Goal: Information Seeking & Learning: Learn about a topic

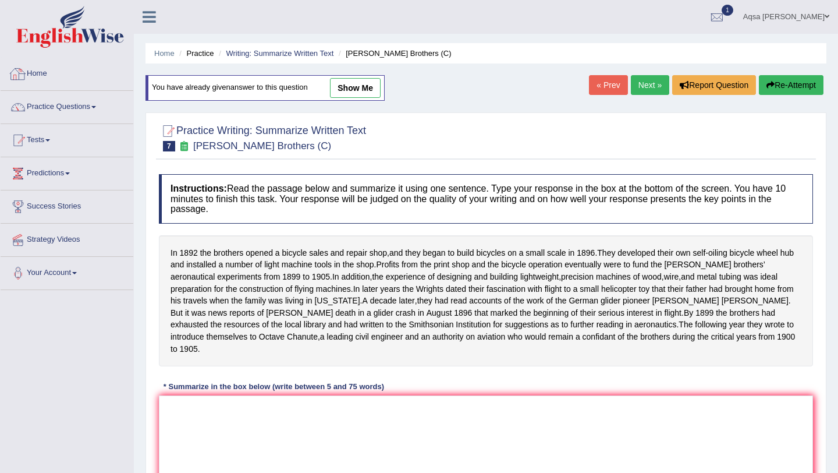
click at [46, 79] on link "Home" at bounding box center [67, 72] width 133 height 29
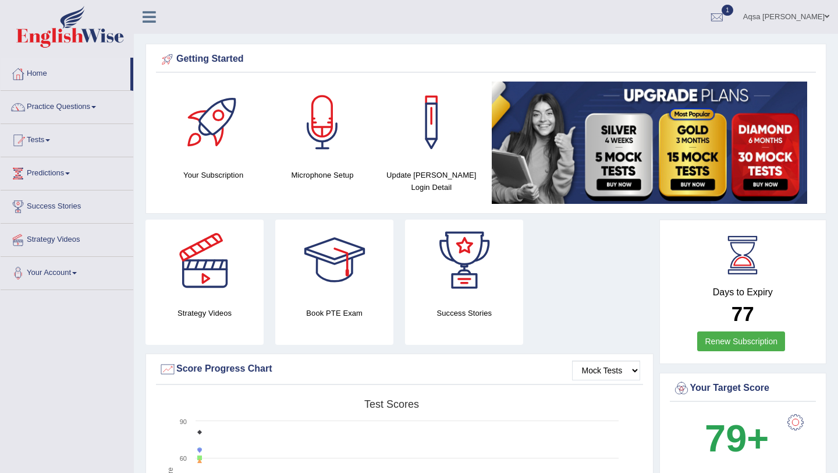
click at [80, 102] on link "Practice Questions" at bounding box center [67, 105] width 133 height 29
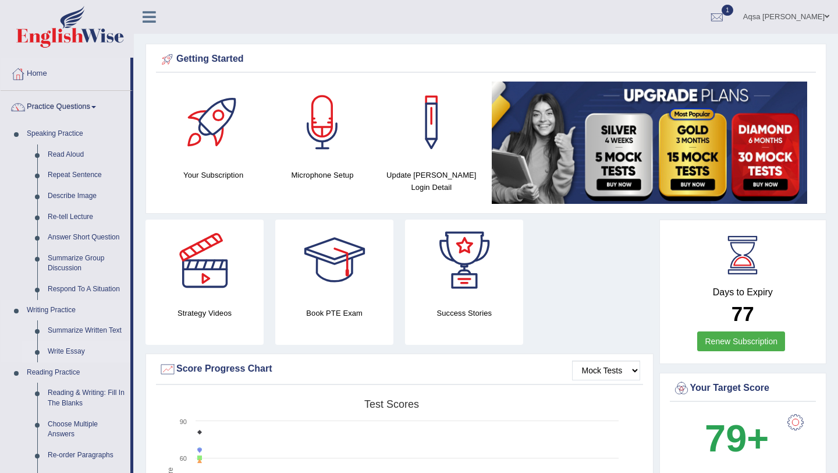
click at [59, 349] on link "Write Essay" at bounding box center [86, 351] width 88 height 21
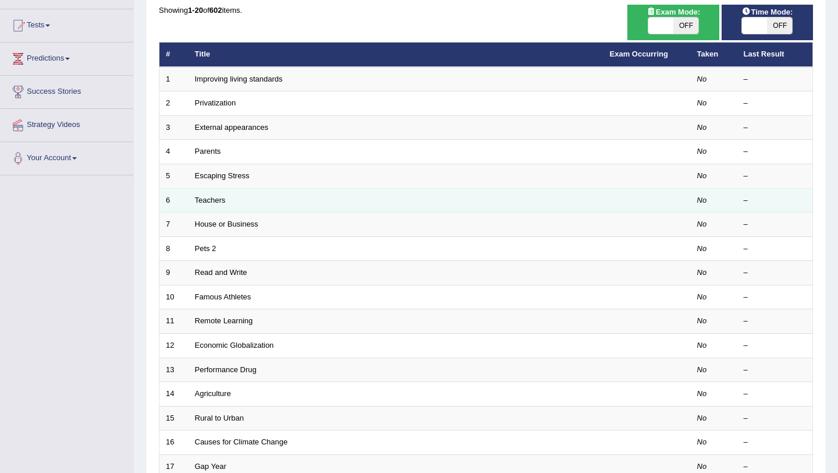
scroll to position [116, 0]
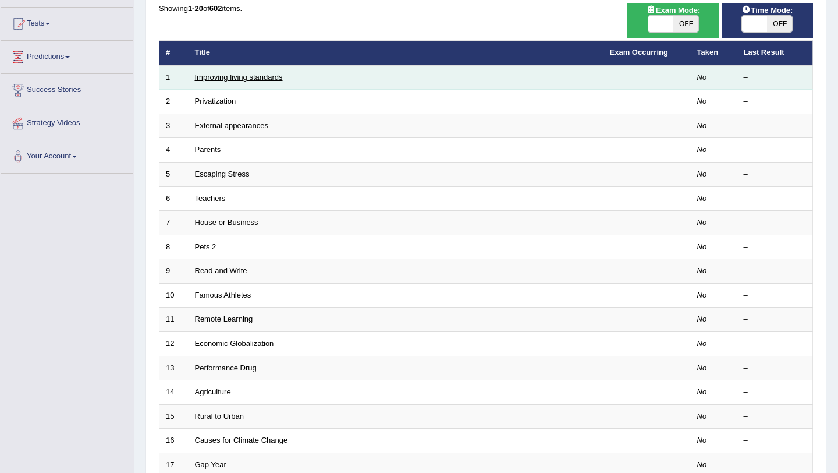
click at [246, 80] on link "Improving living standards" at bounding box center [239, 77] width 88 height 9
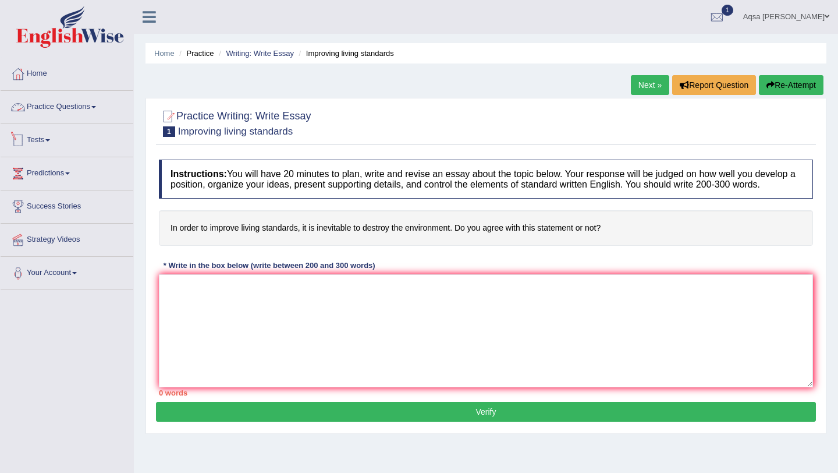
click at [68, 107] on link "Practice Questions" at bounding box center [67, 105] width 133 height 29
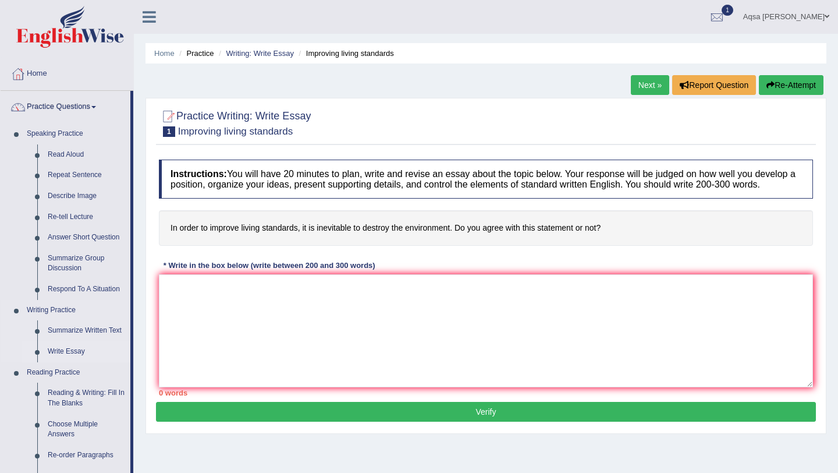
click at [54, 354] on link "Write Essay" at bounding box center [86, 351] width 88 height 21
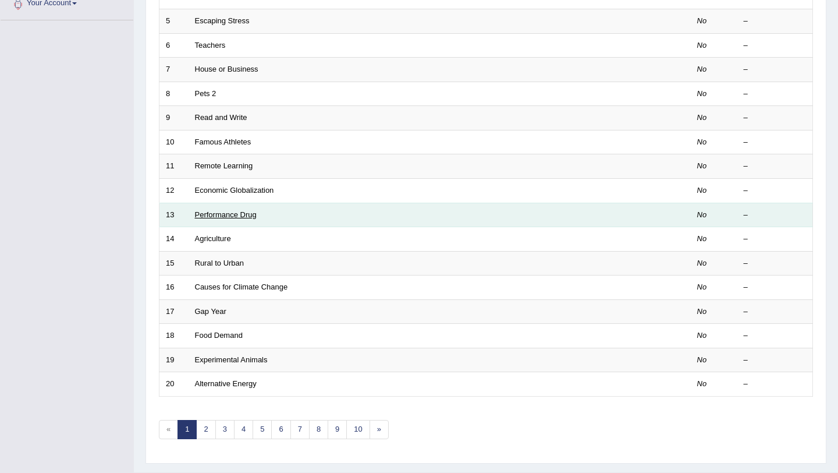
scroll to position [271, 0]
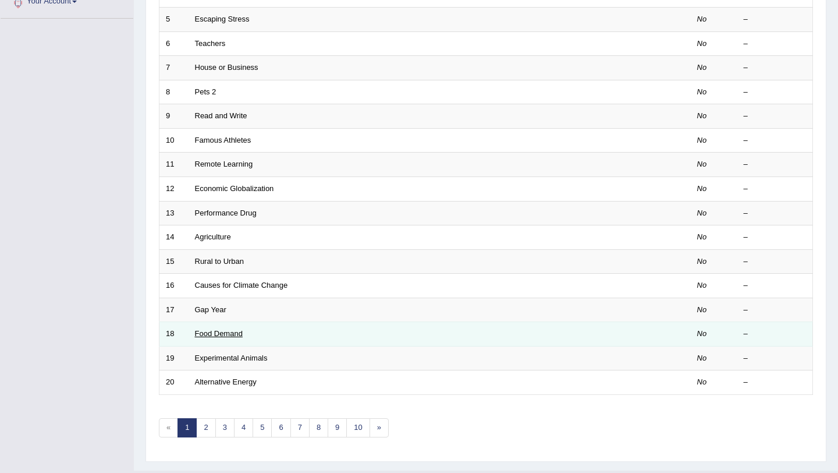
click at [209, 335] on link "Food Demand" at bounding box center [219, 333] width 48 height 9
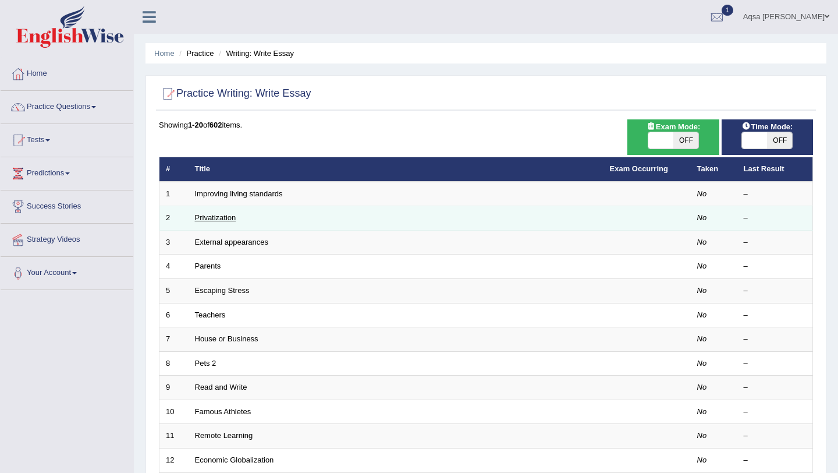
click at [211, 216] on link "Privatization" at bounding box center [215, 217] width 41 height 9
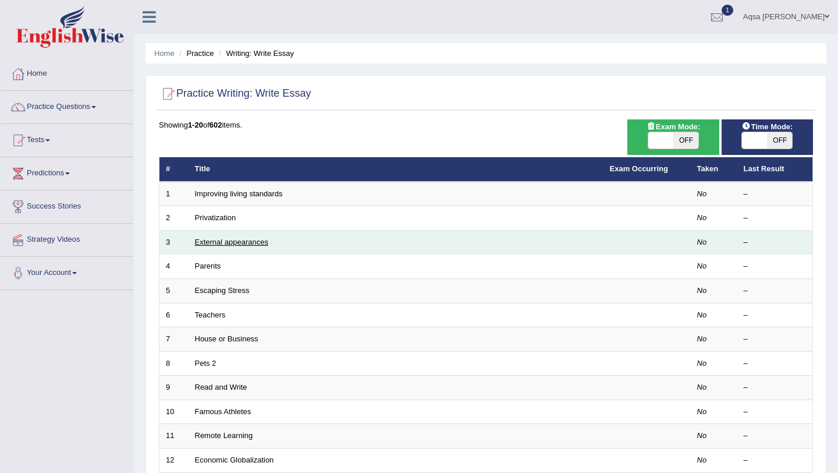
click at [228, 240] on link "External appearances" at bounding box center [231, 241] width 73 height 9
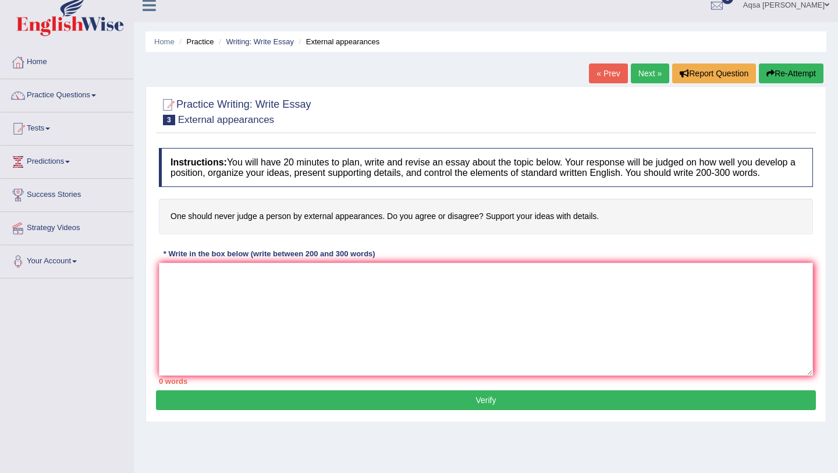
scroll to position [15, 0]
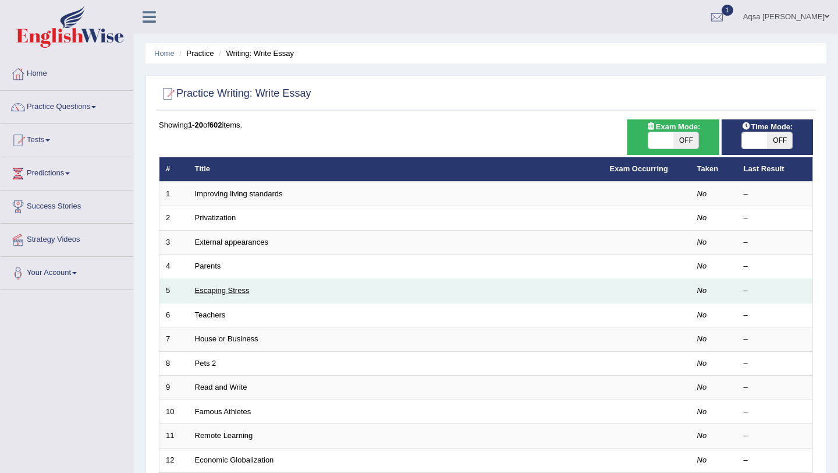
click at [212, 292] on link "Escaping Stress" at bounding box center [222, 290] width 55 height 9
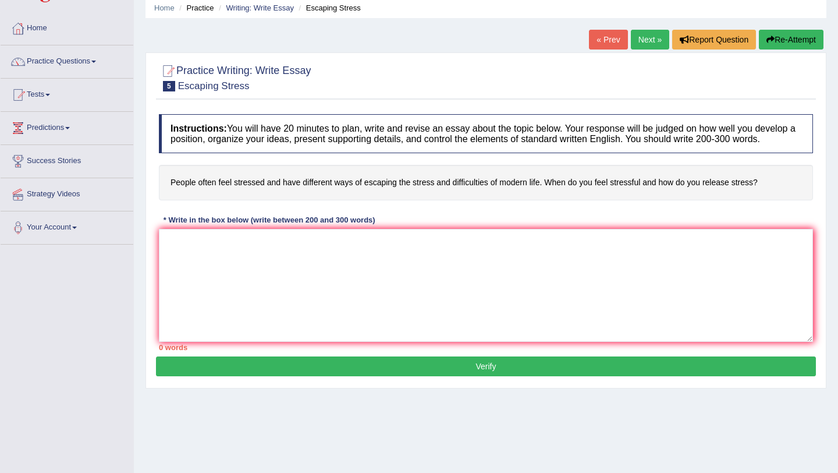
scroll to position [47, 0]
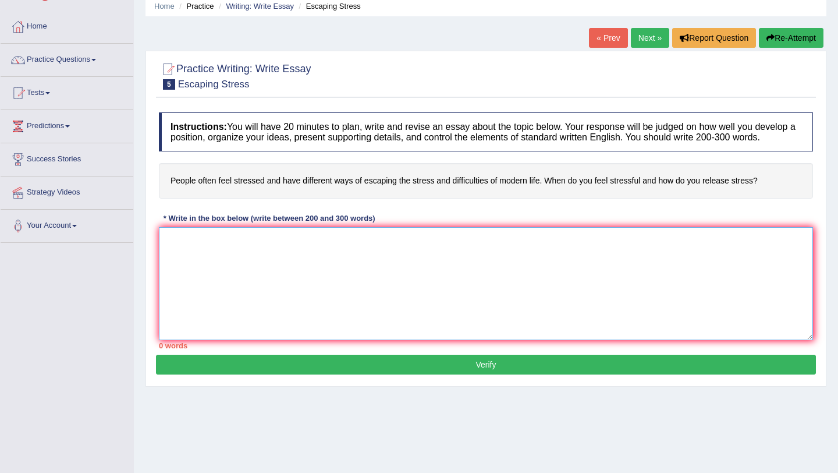
click at [408, 265] on textarea at bounding box center [486, 283] width 654 height 113
paste textarea "The increasing influence of (essay topic) on our lives has ignited numerous dis…"
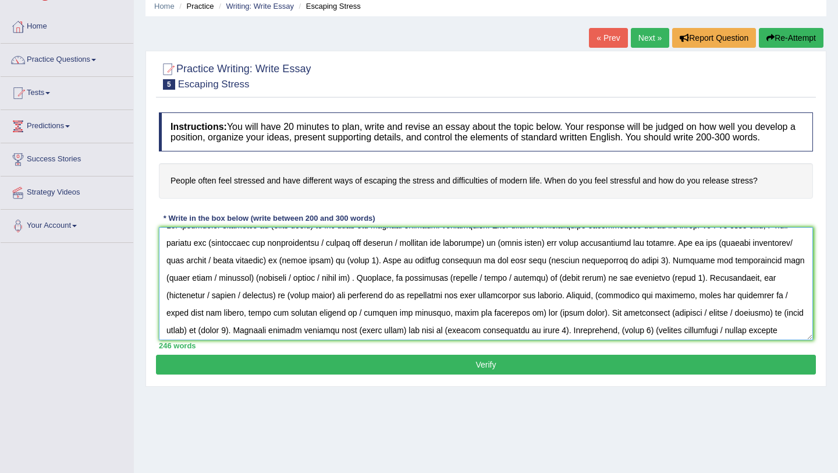
scroll to position [0, 0]
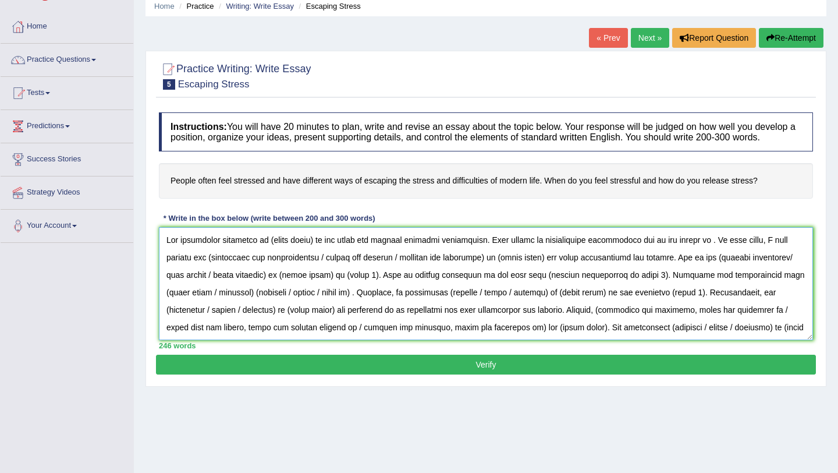
type textarea "The increasing influence of (essay topic) on our lives has ignited numerous dis…"
click at [297, 374] on button "Verify" at bounding box center [486, 364] width 660 height 20
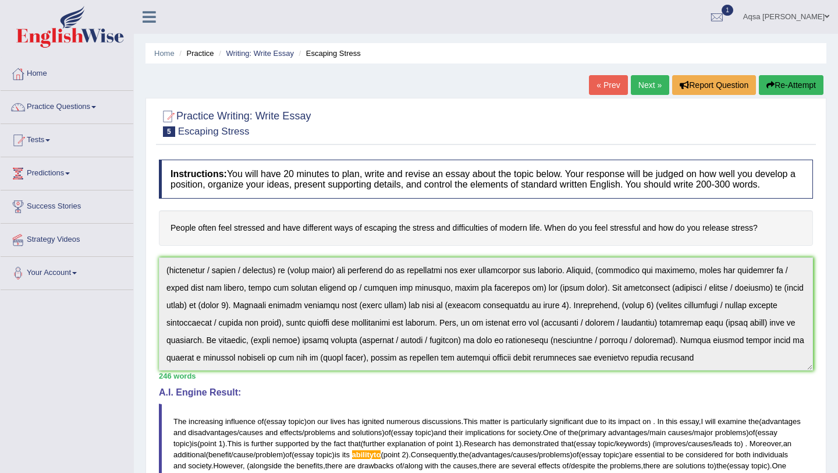
click at [797, 76] on button "Re-Attempt" at bounding box center [791, 85] width 65 height 20
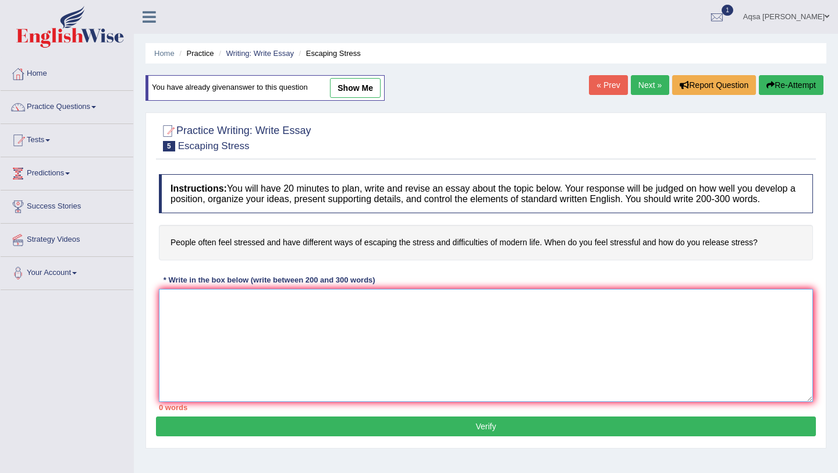
click at [252, 348] on textarea at bounding box center [486, 345] width 654 height 113
paste textarea "The increasing influence of (essay topic) on our lives has ignited numerous dis…"
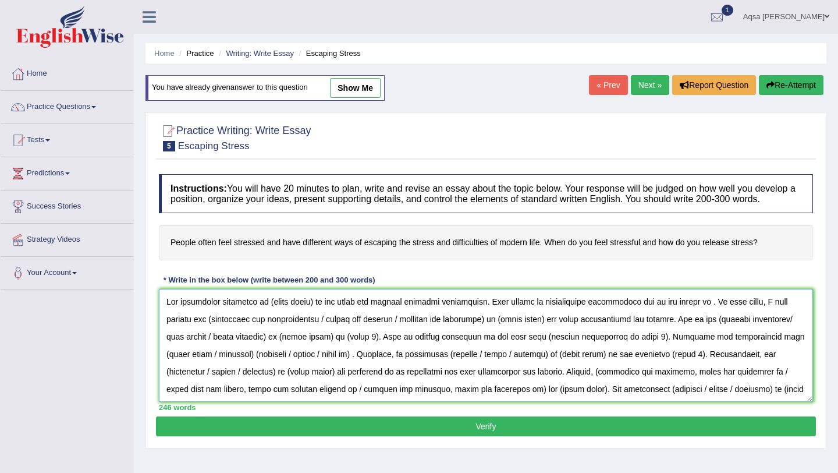
drag, startPoint x: 252, startPoint y: 348, endPoint x: 317, endPoint y: 309, distance: 75.5
click at [310, 305] on textarea at bounding box center [486, 345] width 654 height 113
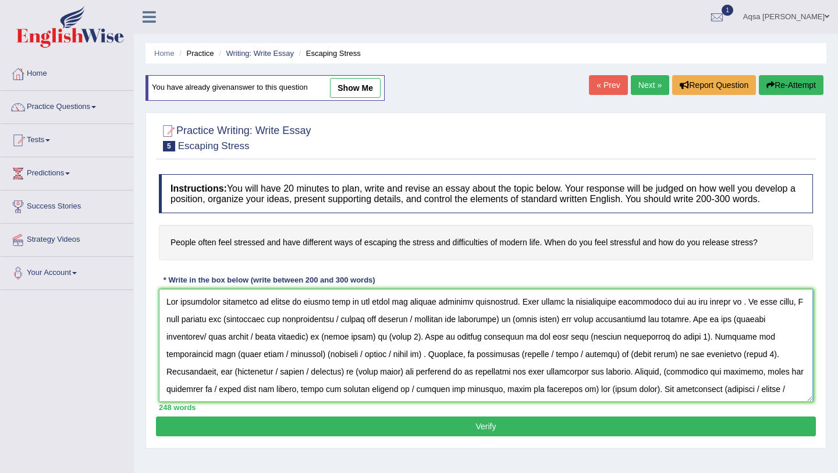
drag, startPoint x: 719, startPoint y: 307, endPoint x: 737, endPoint y: 321, distance: 23.6
click at [719, 307] on textarea at bounding box center [486, 345] width 654 height 113
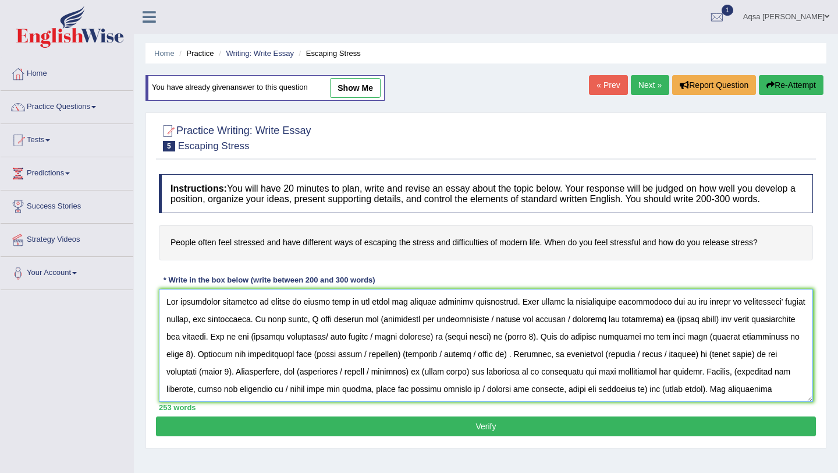
drag, startPoint x: 373, startPoint y: 327, endPoint x: 662, endPoint y: 326, distance: 288.7
click at [662, 326] on textarea at bounding box center [486, 345] width 654 height 113
drag, startPoint x: 657, startPoint y: 324, endPoint x: 194, endPoint y: 347, distance: 463.3
click at [194, 347] on textarea at bounding box center [486, 345] width 654 height 113
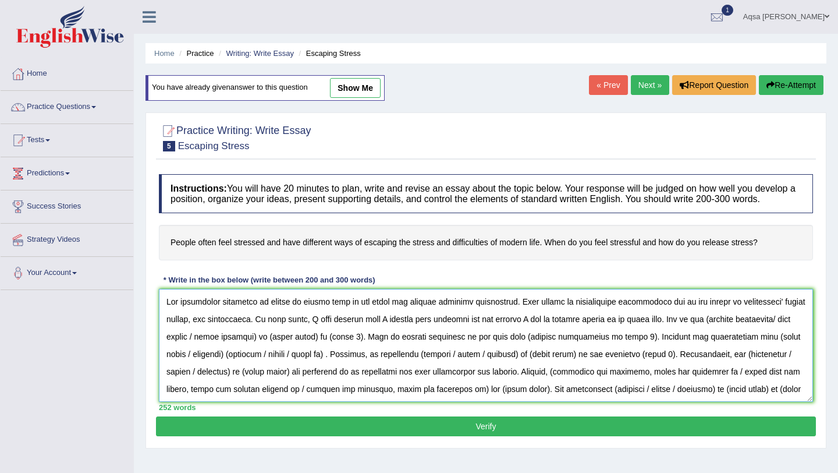
click at [655, 324] on textarea at bounding box center [486, 345] width 654 height 113
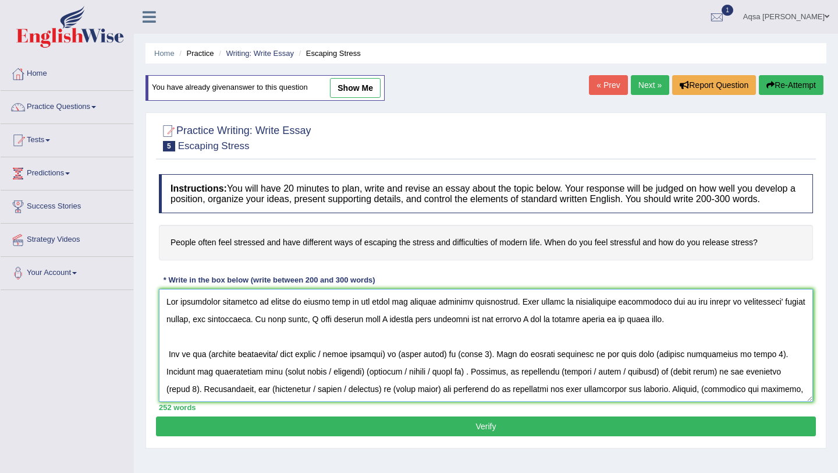
drag, startPoint x: 220, startPoint y: 361, endPoint x: 283, endPoint y: 364, distance: 63.5
click at [283, 364] on textarea at bounding box center [486, 345] width 654 height 113
drag, startPoint x: 258, startPoint y: 354, endPoint x: 353, endPoint y: 385, distance: 99.8
click at [320, 354] on textarea at bounding box center [486, 345] width 654 height 113
drag, startPoint x: 256, startPoint y: 359, endPoint x: 334, endPoint y: 365, distance: 77.7
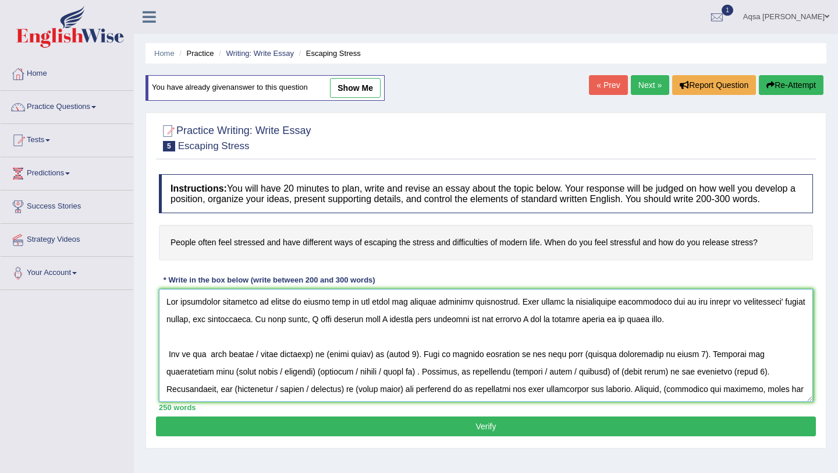
click at [329, 357] on textarea at bounding box center [486, 345] width 654 height 113
click at [278, 364] on textarea at bounding box center [486, 345] width 654 height 113
drag, startPoint x: 280, startPoint y: 358, endPoint x: 325, endPoint y: 359, distance: 44.8
click at [324, 358] on textarea at bounding box center [486, 345] width 654 height 113
drag, startPoint x: 268, startPoint y: 364, endPoint x: 321, endPoint y: 361, distance: 53.0
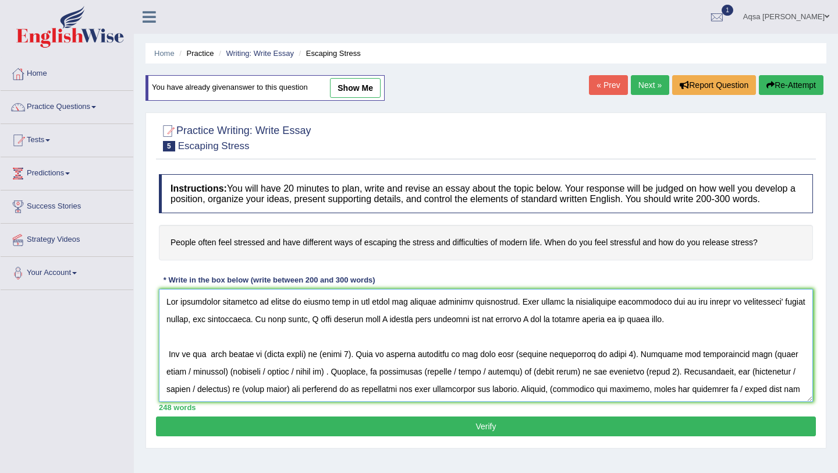
click at [317, 361] on textarea at bounding box center [486, 345] width 654 height 113
drag, startPoint x: 539, startPoint y: 363, endPoint x: 624, endPoint y: 374, distance: 85.8
click at [634, 363] on textarea at bounding box center [486, 345] width 654 height 113
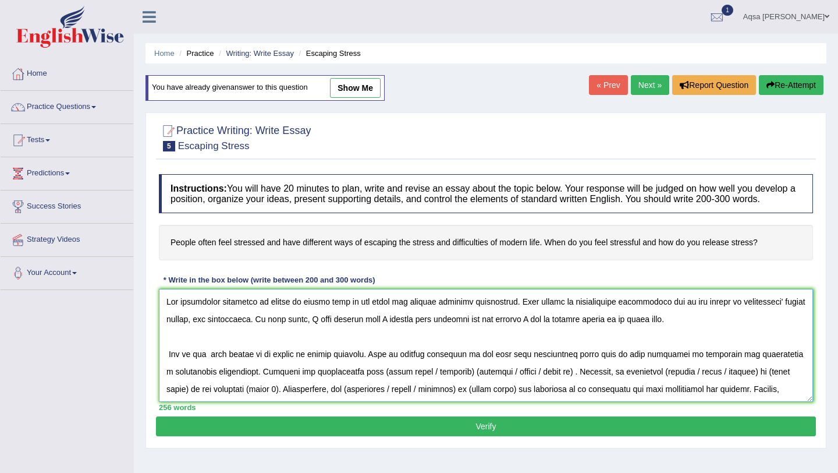
drag, startPoint x: 381, startPoint y: 380, endPoint x: 664, endPoint y: 399, distance: 283.5
click at [580, 375] on textarea at bounding box center [486, 345] width 654 height 113
drag, startPoint x: 564, startPoint y: 381, endPoint x: 573, endPoint y: 391, distance: 13.6
click at [563, 381] on textarea at bounding box center [486, 345] width 654 height 113
drag, startPoint x: 701, startPoint y: 377, endPoint x: 266, endPoint y: 398, distance: 435.3
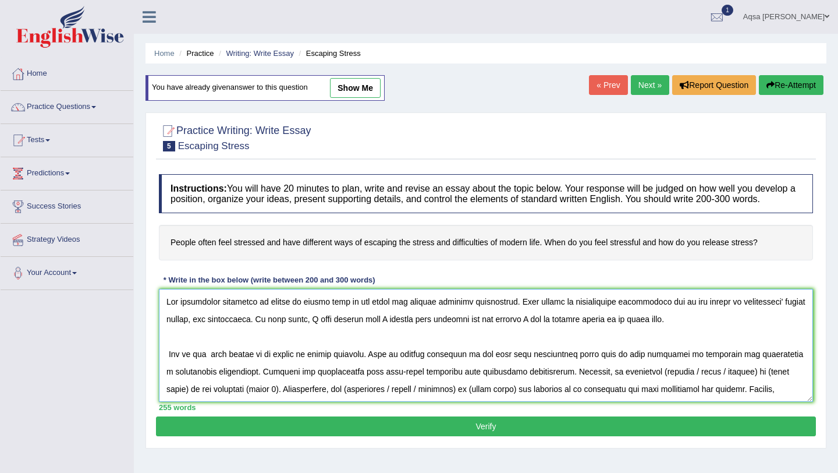
click at [266, 398] on textarea at bounding box center [486, 345] width 654 height 113
drag, startPoint x: 294, startPoint y: 399, endPoint x: 772, endPoint y: 391, distance: 477.9
click at [769, 391] on textarea at bounding box center [486, 345] width 654 height 113
click at [695, 396] on textarea at bounding box center [486, 345] width 654 height 113
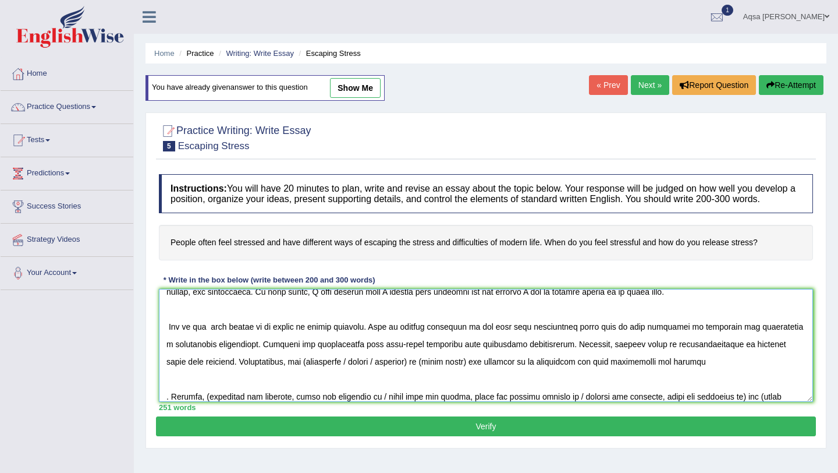
scroll to position [51, 0]
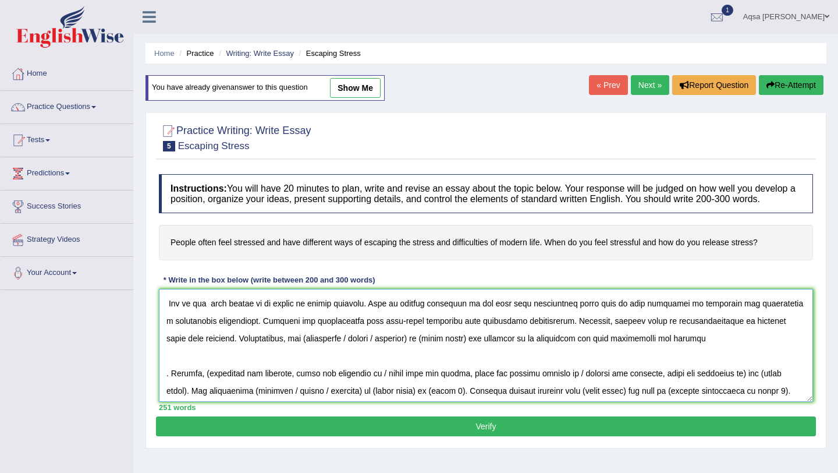
drag, startPoint x: 207, startPoint y: 377, endPoint x: 242, endPoint y: 375, distance: 34.4
click at [242, 375] on textarea at bounding box center [486, 345] width 654 height 113
click at [326, 375] on textarea at bounding box center [486, 345] width 654 height 113
drag, startPoint x: 260, startPoint y: 378, endPoint x: 423, endPoint y: 377, distance: 163.0
click at [421, 377] on textarea at bounding box center [486, 345] width 654 height 113
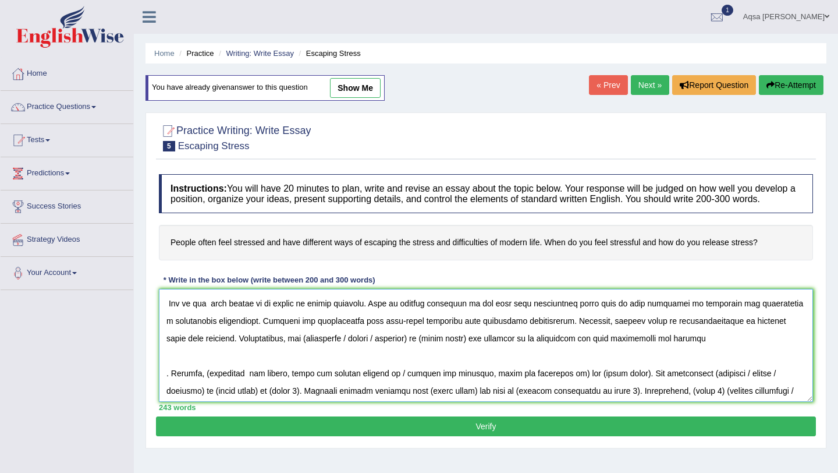
drag, startPoint x: 391, startPoint y: 380, endPoint x: 484, endPoint y: 378, distance: 93.1
click at [482, 378] on textarea at bounding box center [486, 345] width 654 height 113
type textarea "The increasing influence of stress in modern life on our lives has ignited nume…"
click at [79, 102] on link "Practice Questions" at bounding box center [67, 105] width 133 height 29
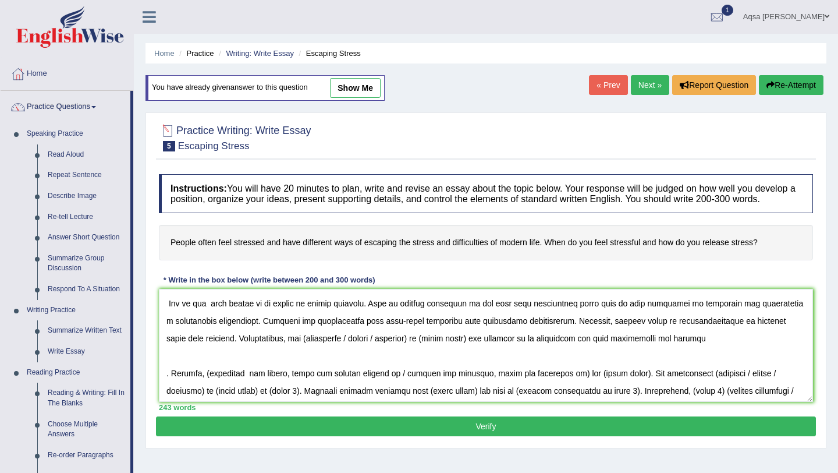
click at [717, 16] on div at bounding box center [716, 17] width 17 height 17
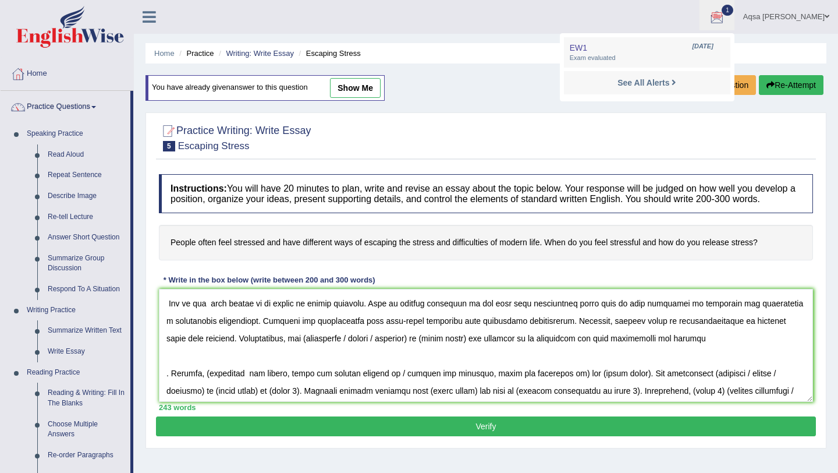
click at [717, 16] on div at bounding box center [716, 17] width 17 height 17
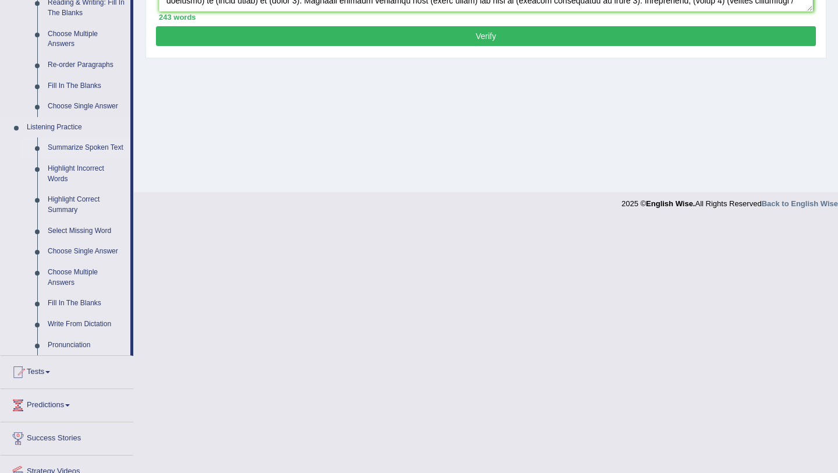
scroll to position [450, 0]
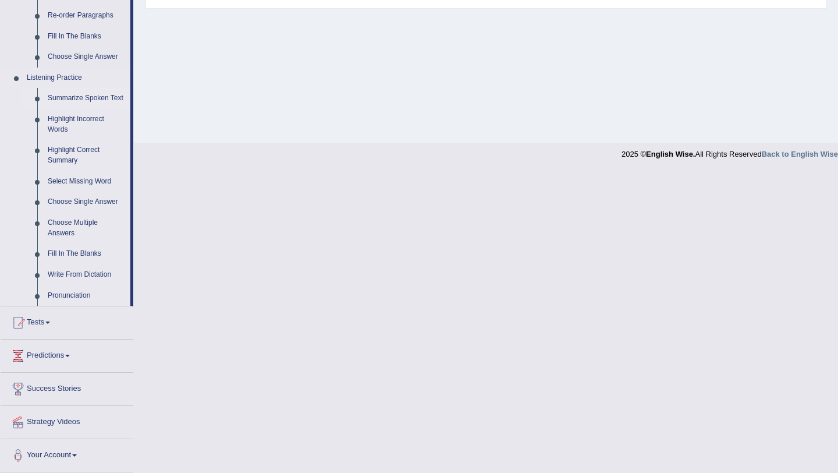
click at [75, 88] on link "Summarize Spoken Text" at bounding box center [86, 98] width 88 height 21
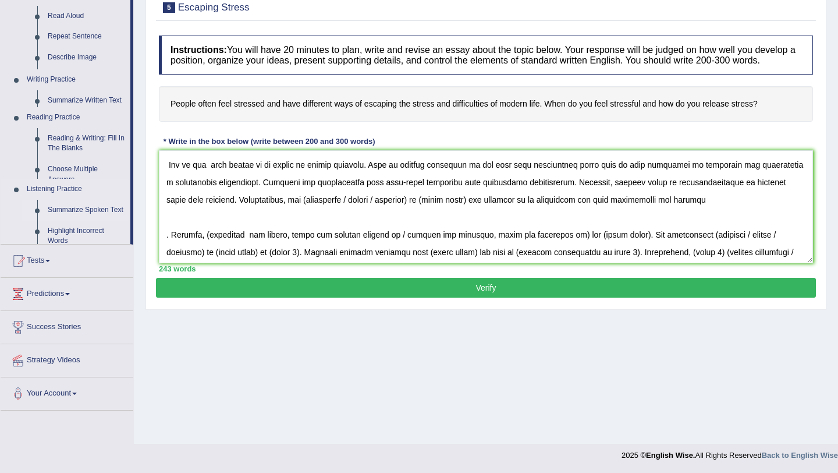
scroll to position [139, 0]
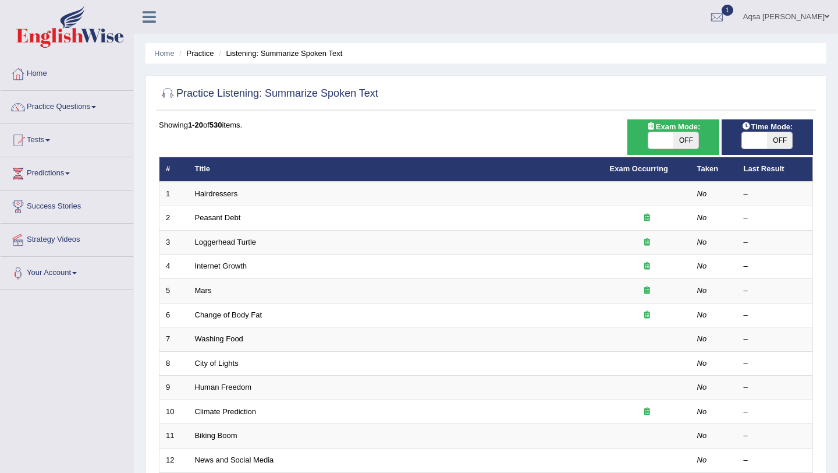
click at [744, 133] on span at bounding box center [754, 140] width 25 height 16
click at [754, 136] on span at bounding box center [754, 140] width 25 height 16
checkbox input "true"
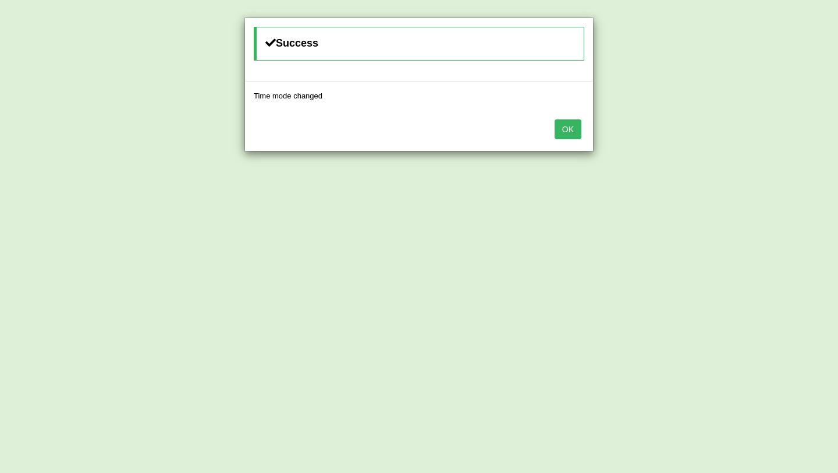
click at [565, 130] on button "OK" at bounding box center [568, 129] width 27 height 20
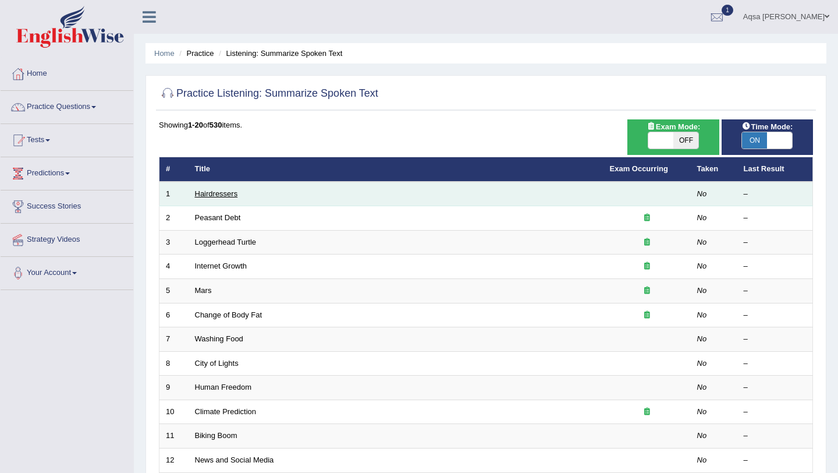
click at [217, 193] on link "Hairdressers" at bounding box center [216, 193] width 43 height 9
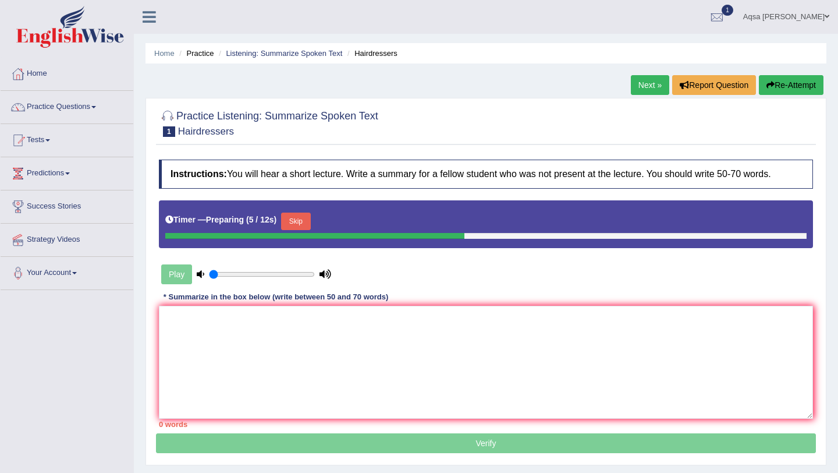
drag, startPoint x: 272, startPoint y: 320, endPoint x: 286, endPoint y: 54, distance: 265.8
click at [286, 54] on link "Listening: Summarize Spoken Text" at bounding box center [284, 53] width 116 height 9
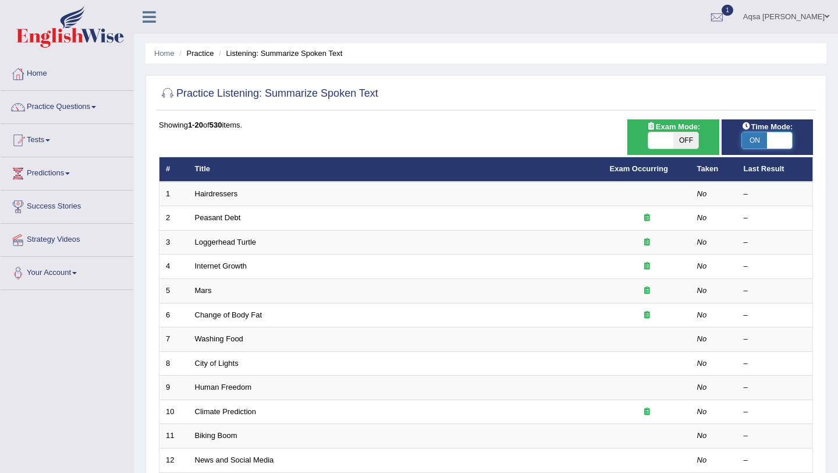
click at [785, 146] on span at bounding box center [779, 140] width 25 height 16
checkbox input "false"
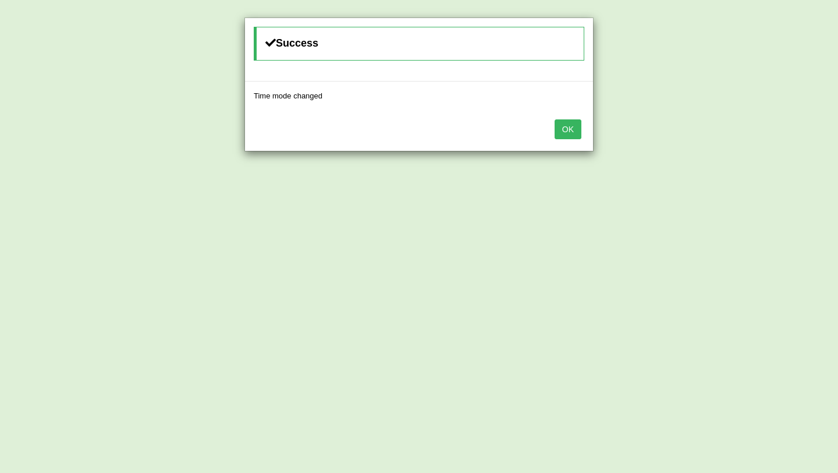
click at [573, 132] on button "OK" at bounding box center [568, 129] width 27 height 20
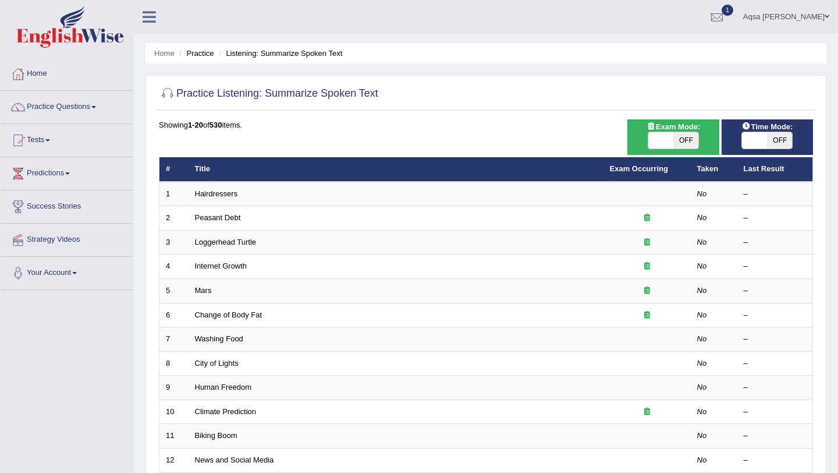
click at [223, 192] on link "Hairdressers" at bounding box center [216, 193] width 43 height 9
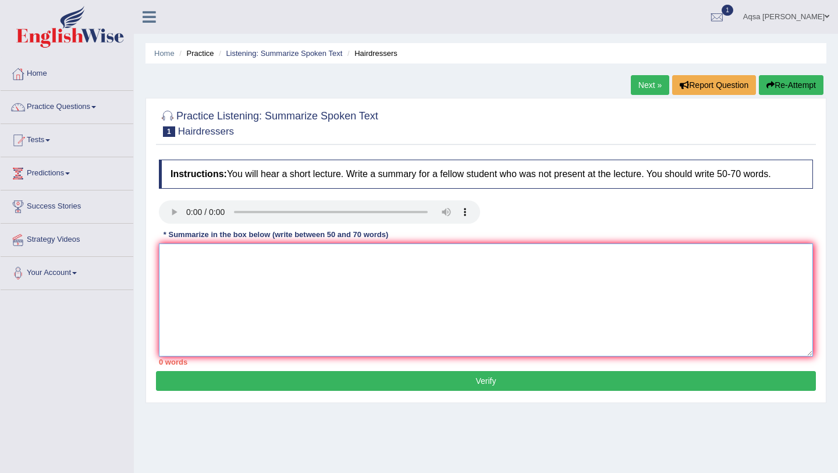
click at [198, 283] on textarea at bounding box center [486, 299] width 654 height 113
paste textarea "The speaker provided a comprehensive overview of [main topic], highlighting sev…"
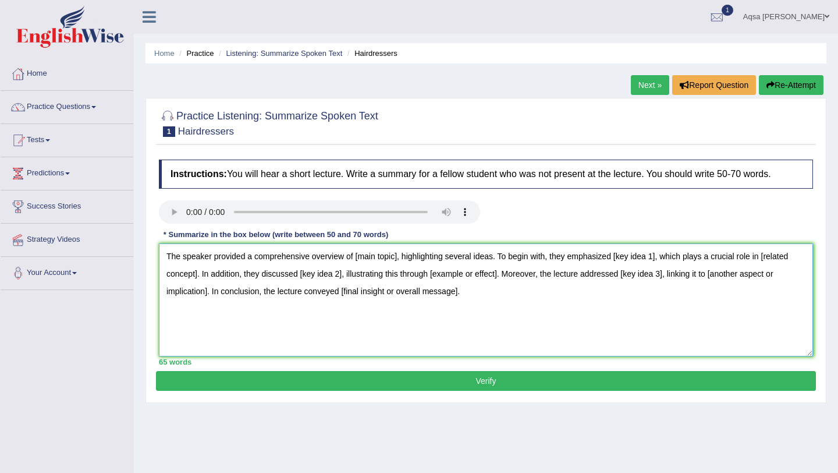
click at [398, 257] on textarea "The speaker provided a comprehensive overview of [main topic], highlighting sev…" at bounding box center [486, 299] width 654 height 113
click at [658, 258] on textarea "The speaker provided a comprehensive overview of hairdressers highlighting seve…" at bounding box center [486, 299] width 654 height 113
drag, startPoint x: 778, startPoint y: 257, endPoint x: 309, endPoint y: 275, distance: 468.9
click at [309, 275] on textarea "The speaker provided a comprehensive overview of hairdressers highlighting seve…" at bounding box center [486, 299] width 654 height 113
click at [300, 277] on textarea "The speaker provided a comprehensive overview of hairdressers highlighting seve…" at bounding box center [486, 299] width 654 height 113
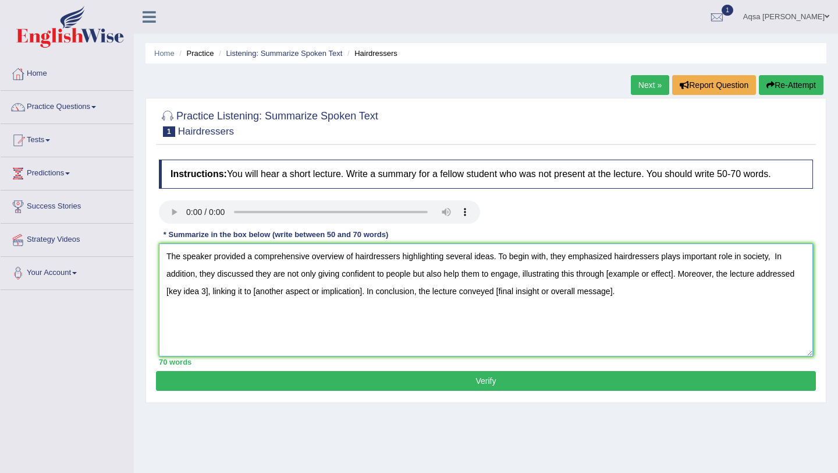
drag, startPoint x: 615, startPoint y: 276, endPoint x: 685, endPoint y: 281, distance: 70.6
click at [685, 281] on textarea "The speaker provided a comprehensive overview of hairdressers highlighting seve…" at bounding box center [486, 299] width 654 height 113
drag, startPoint x: 648, startPoint y: 275, endPoint x: 690, endPoint y: 278, distance: 41.4
click at [690, 278] on textarea "The speaker provided a comprehensive overview of hairdressers highlighting seve…" at bounding box center [486, 299] width 654 height 113
click at [572, 262] on textarea "The speaker provided a comprehensive overview of hairdressers highlighting seve…" at bounding box center [486, 299] width 654 height 113
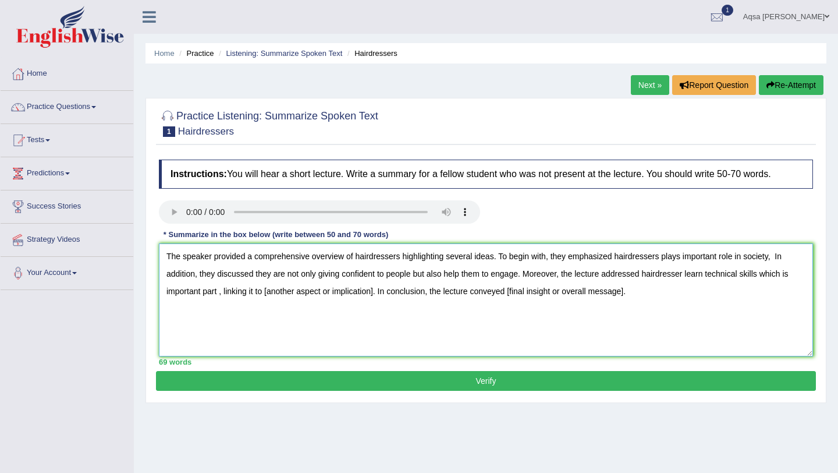
click at [525, 276] on textarea "The speaker provided a comprehensive overview of hairdressers highlighting seve…" at bounding box center [486, 299] width 654 height 113
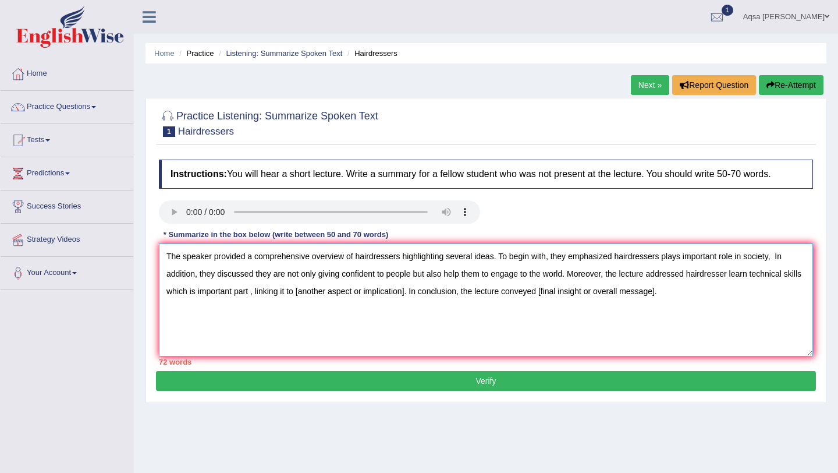
click at [756, 279] on textarea "The speaker provided a comprehensive overview of hairdressers highlighting seve…" at bounding box center [486, 299] width 654 height 113
click at [224, 293] on textarea "The speaker provided a comprehensive overview of hairdressers highlighting seve…" at bounding box center [486, 299] width 654 height 113
drag, startPoint x: 520, startPoint y: 296, endPoint x: 407, endPoint y: 296, distance: 112.9
click at [406, 296] on textarea "The speaker provided a comprehensive overview of hairdressers highlighting seve…" at bounding box center [486, 299] width 654 height 113
click at [280, 293] on textarea "The speaker provided a comprehensive overview of hairdressers highlighting seve…" at bounding box center [486, 299] width 654 height 113
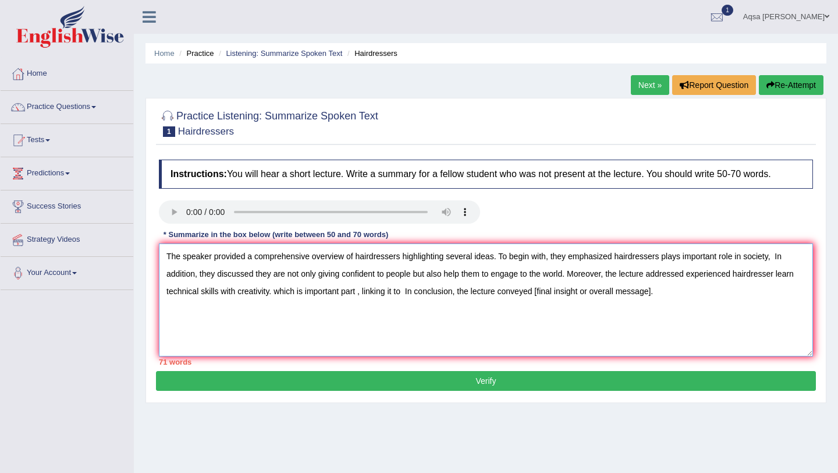
click at [278, 292] on textarea "The speaker provided a comprehensive overview of hairdressers highlighting seve…" at bounding box center [486, 299] width 654 height 113
drag, startPoint x: 699, startPoint y: 290, endPoint x: 635, endPoint y: 290, distance: 64.0
click at [635, 290] on textarea "The speaker provided a comprehensive overview of hairdressers highlighting seve…" at bounding box center [486, 299] width 654 height 113
click at [399, 251] on textarea "The speaker provided a comprehensive overview of hairdressers highlighting seve…" at bounding box center [486, 299] width 654 height 113
drag, startPoint x: 615, startPoint y: 253, endPoint x: 767, endPoint y: 256, distance: 152.5
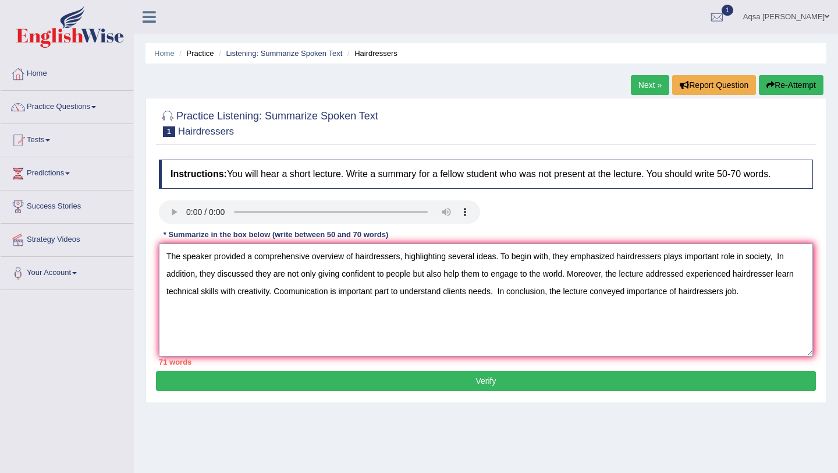
click at [774, 254] on textarea "The speaker provided a comprehensive overview of hairdressers, highlighting sev…" at bounding box center [486, 299] width 654 height 113
click at [296, 293] on textarea "The speaker provided a comprehensive overview of hairdressers, highlighting sev…" at bounding box center [486, 299] width 654 height 113
click at [291, 293] on textarea "The speaker provided a comprehensive overview of hairdressers, highlighting sev…" at bounding box center [486, 299] width 654 height 113
type textarea "The speaker provided a comprehensive overview of hairdressers, highlighting sev…"
click at [491, 383] on button "Verify" at bounding box center [486, 381] width 660 height 20
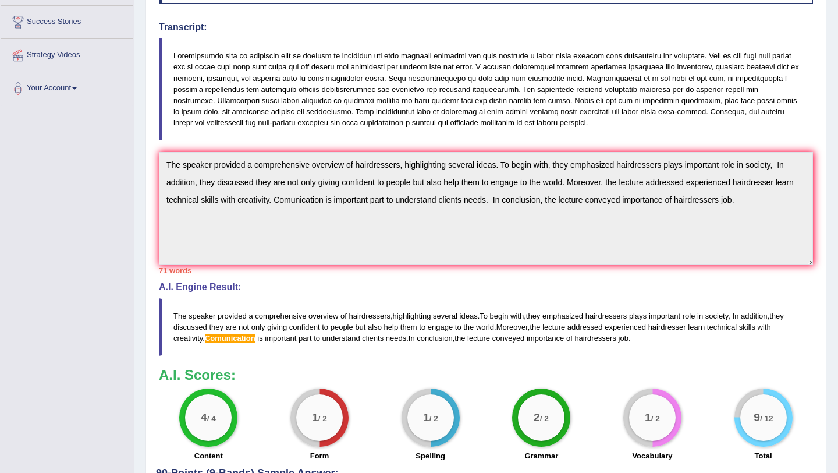
scroll to position [186, 0]
